Goal: Find specific page/section: Find specific page/section

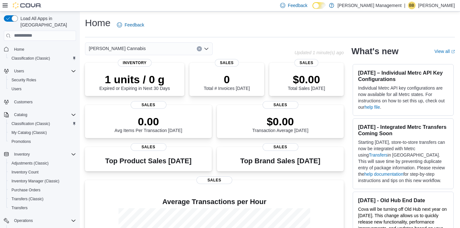
click at [153, 50] on div "[PERSON_NAME] Cannabis" at bounding box center [149, 48] width 128 height 13
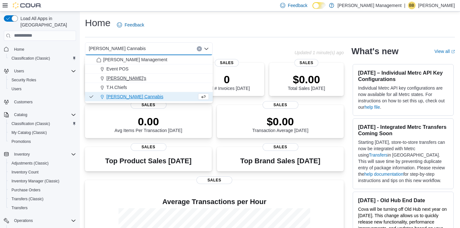
click at [116, 77] on span "[PERSON_NAME]'s" at bounding box center [126, 78] width 40 height 6
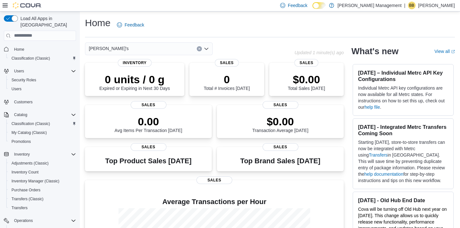
click at [145, 50] on div "[PERSON_NAME]'s" at bounding box center [149, 48] width 128 height 13
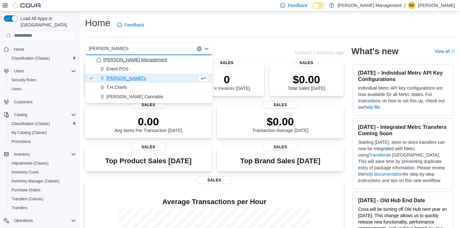
click at [122, 62] on span "[PERSON_NAME] Management" at bounding box center [135, 60] width 64 height 6
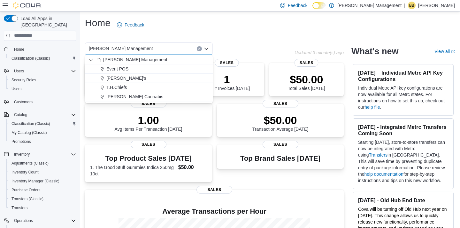
click at [237, 42] on div "Home Feedback [PERSON_NAME] Management Combo box. Selected. [PERSON_NAME] Manag…" at bounding box center [270, 167] width 380 height 313
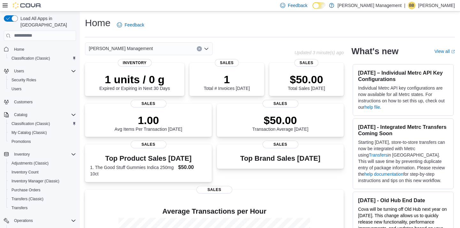
click at [181, 49] on div "[PERSON_NAME] Management" at bounding box center [149, 48] width 128 height 13
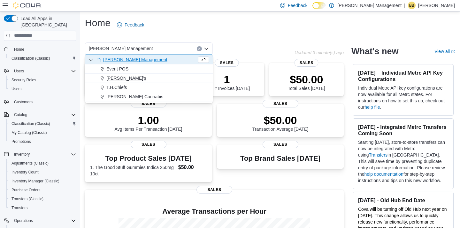
click at [154, 75] on div "[PERSON_NAME]'s" at bounding box center [152, 78] width 112 height 6
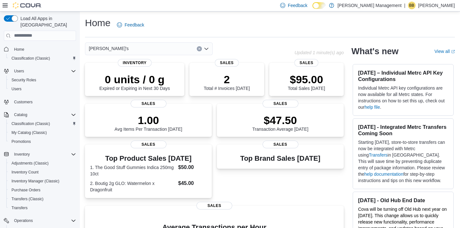
click at [141, 50] on div "[PERSON_NAME]'s" at bounding box center [149, 48] width 128 height 13
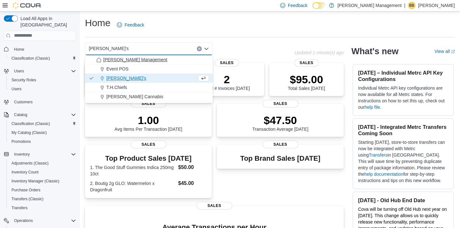
click at [133, 61] on span "[PERSON_NAME] Management" at bounding box center [135, 60] width 64 height 6
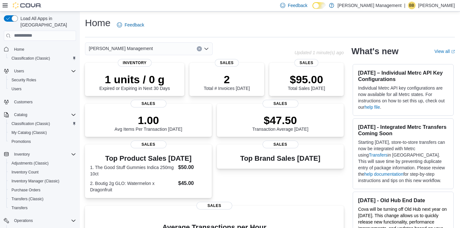
click at [245, 24] on div "Home Feedback" at bounding box center [270, 25] width 370 height 17
